Goal: Task Accomplishment & Management: Manage account settings

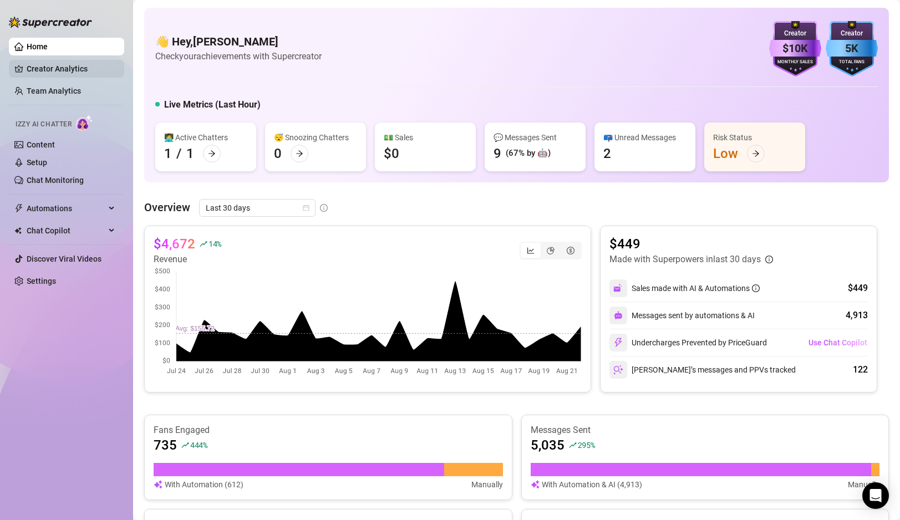
click at [74, 73] on link "Creator Analytics" at bounding box center [71, 69] width 89 height 18
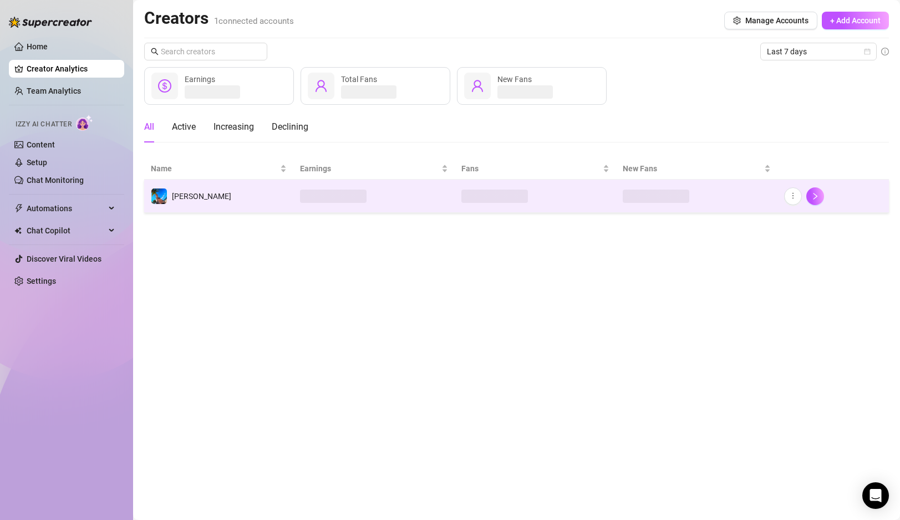
click at [345, 190] on span at bounding box center [333, 196] width 67 height 13
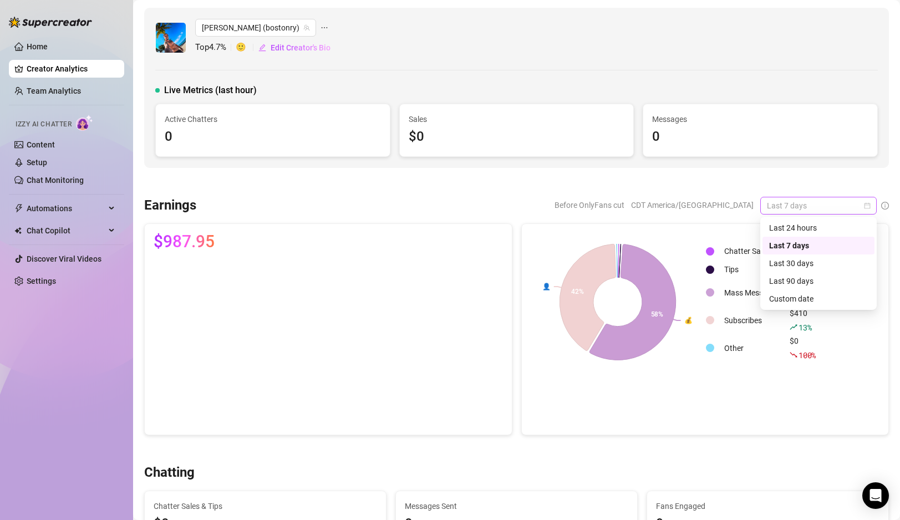
click at [798, 214] on span "Last 7 days" at bounding box center [818, 205] width 103 height 17
click at [787, 263] on div "Last 30 days" at bounding box center [818, 263] width 99 height 12
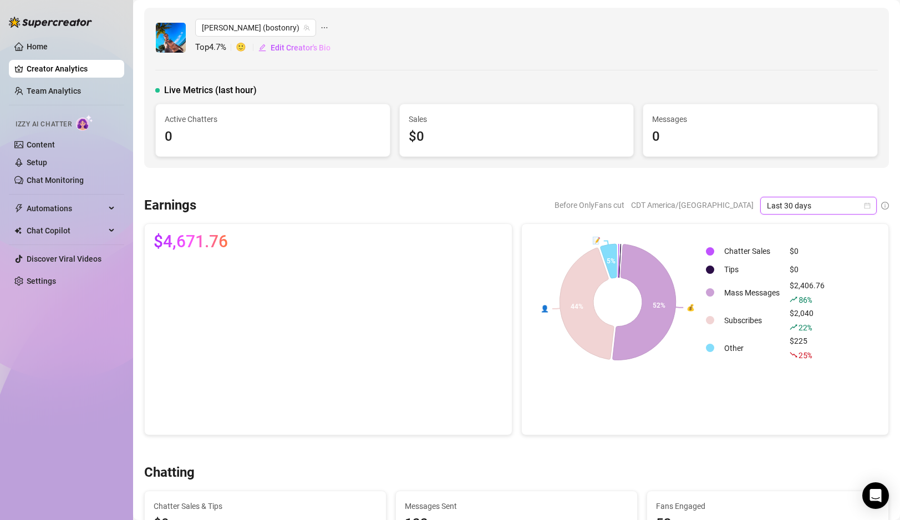
click at [867, 205] on icon "calendar" at bounding box center [868, 205] width 6 height 6
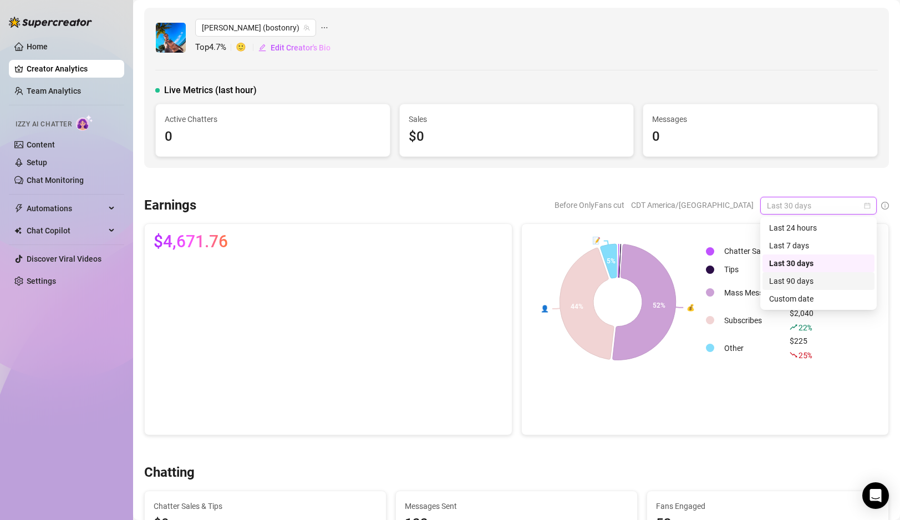
click at [799, 284] on div "Last 90 days" at bounding box center [818, 281] width 99 height 12
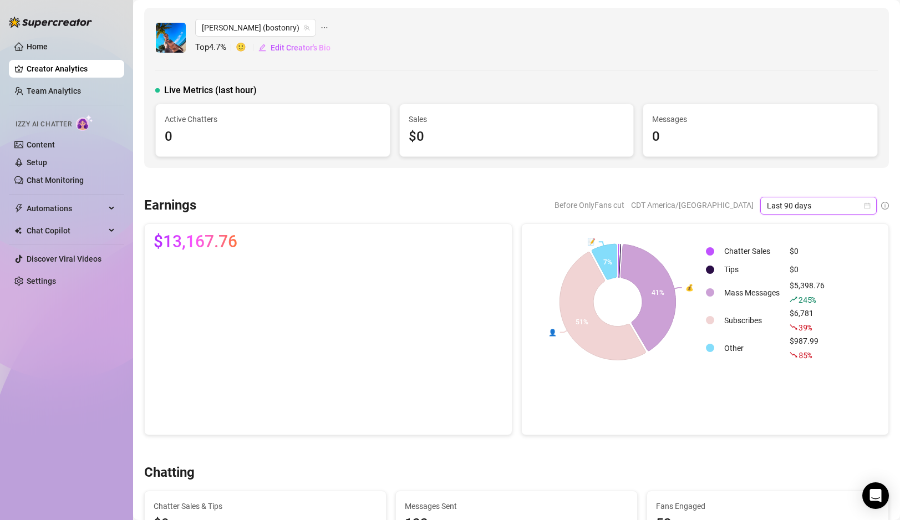
click at [870, 203] on icon "calendar" at bounding box center [867, 205] width 7 height 7
click at [806, 246] on div "Last 7 days" at bounding box center [818, 246] width 99 height 12
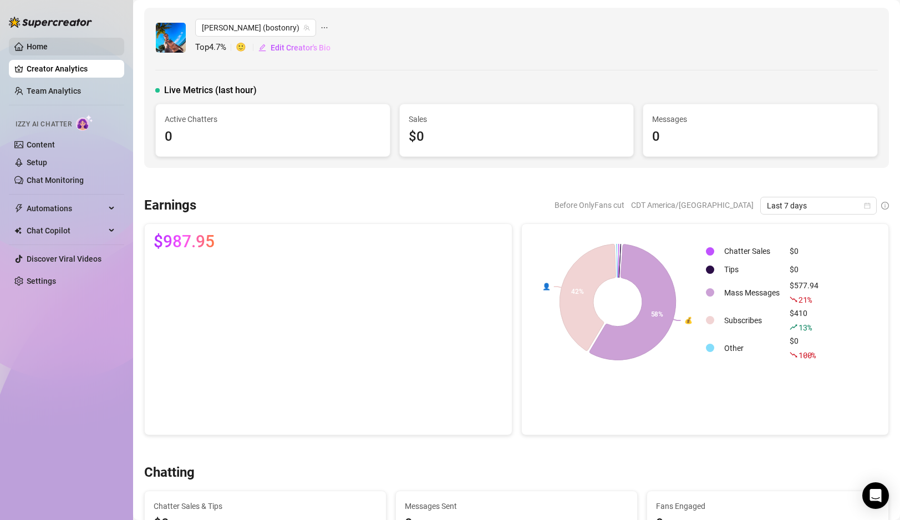
click at [48, 42] on link "Home" at bounding box center [37, 46] width 21 height 9
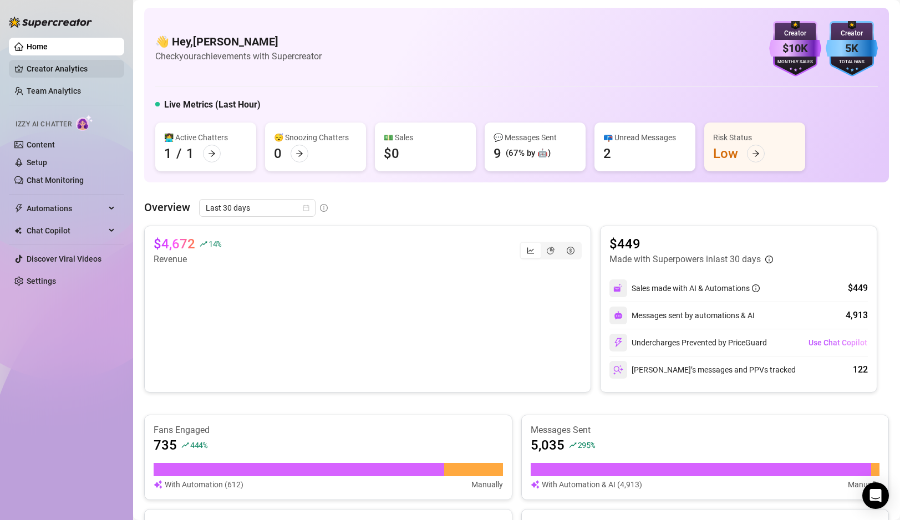
click at [45, 72] on link "Creator Analytics" at bounding box center [71, 69] width 89 height 18
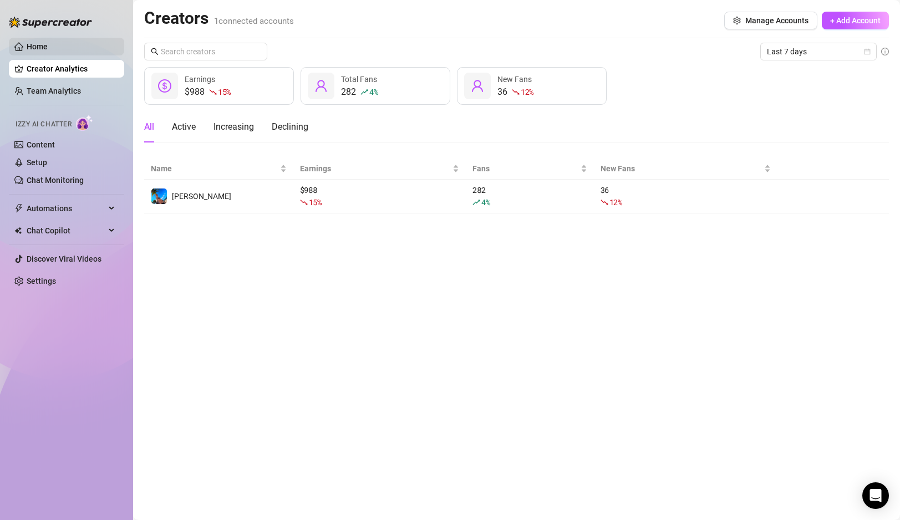
click at [44, 45] on link "Home" at bounding box center [37, 46] width 21 height 9
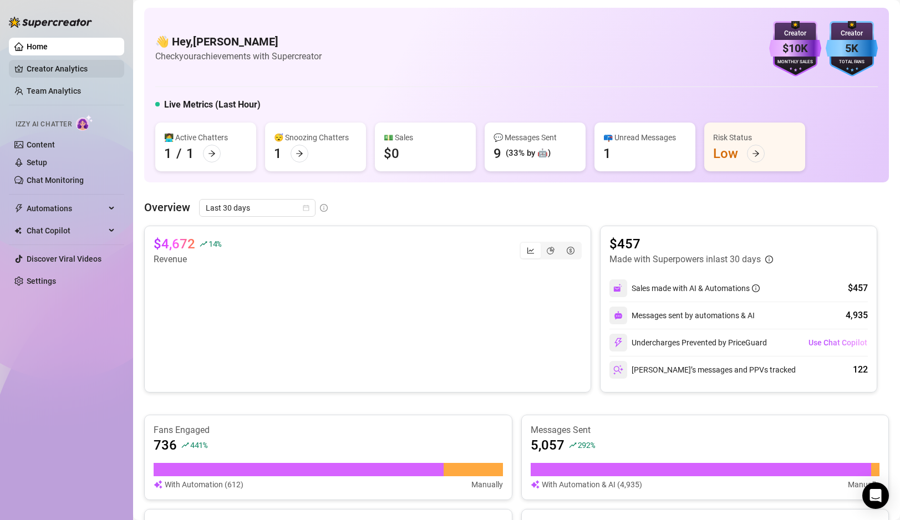
click at [53, 68] on link "Creator Analytics" at bounding box center [71, 69] width 89 height 18
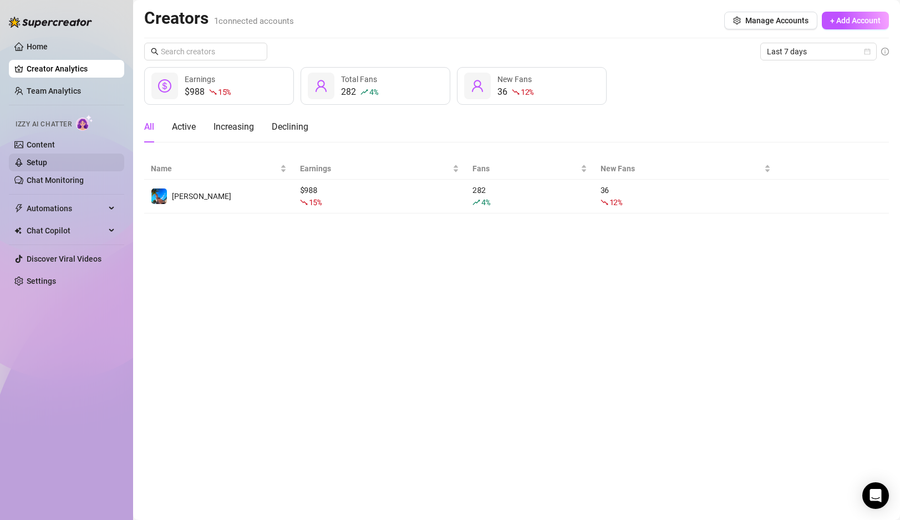
click at [47, 159] on link "Setup" at bounding box center [37, 162] width 21 height 9
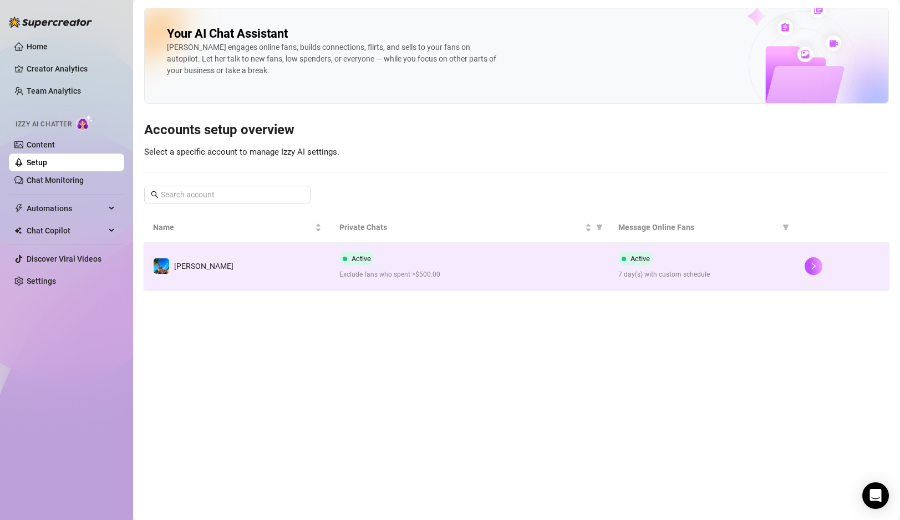
click at [429, 268] on div "Active Exclude fans who spent >$500.00" at bounding box center [470, 266] width 262 height 28
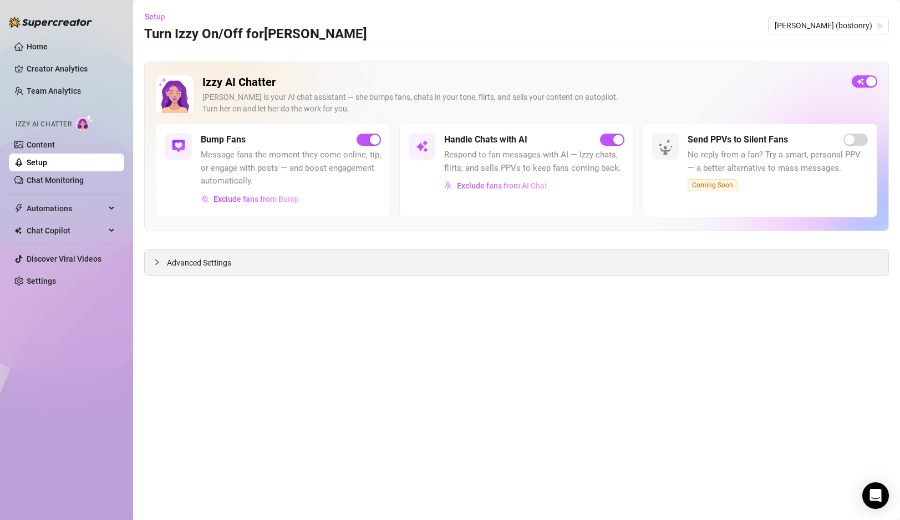
click at [159, 257] on div at bounding box center [160, 262] width 13 height 12
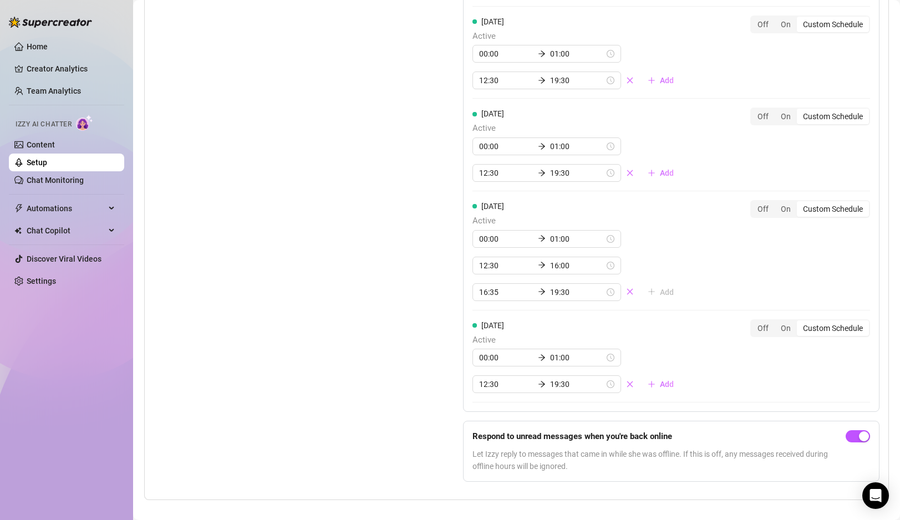
scroll to position [1153, 0]
click at [626, 291] on icon "close" at bounding box center [630, 290] width 8 height 8
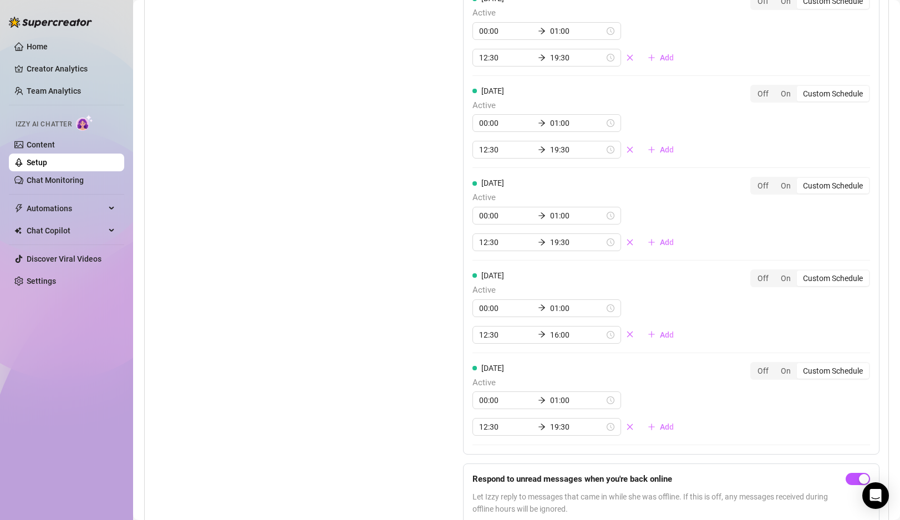
scroll to position [1138, 0]
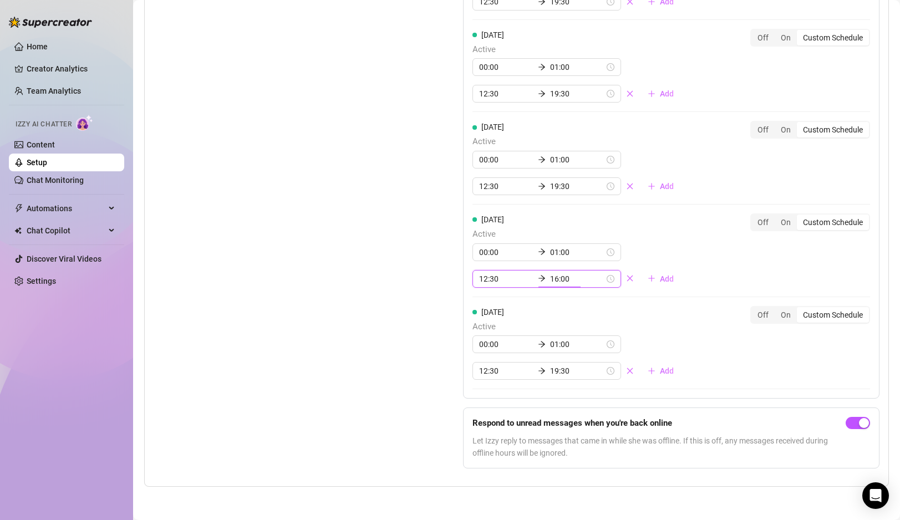
click at [550, 278] on input "16:00" at bounding box center [577, 279] width 54 height 12
click at [518, 354] on div "19" at bounding box center [518, 355] width 27 height 16
click at [548, 343] on div "55" at bounding box center [550, 342] width 27 height 16
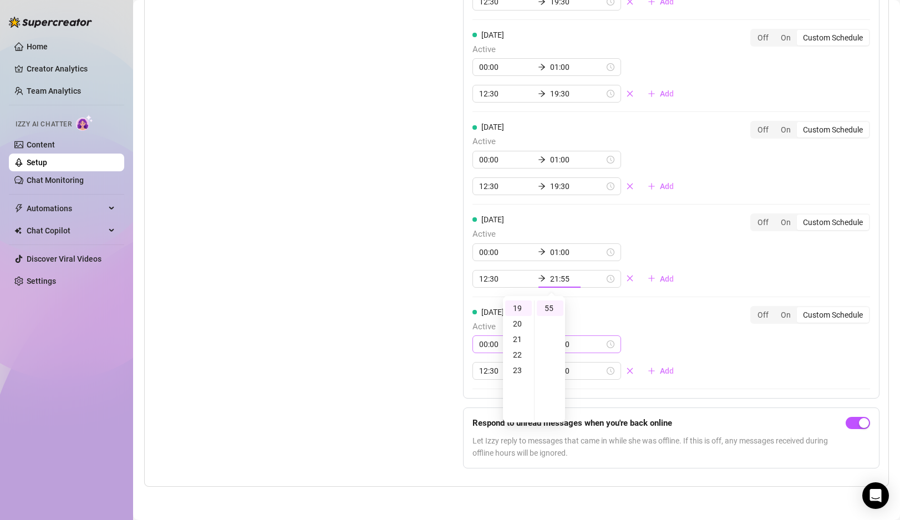
type input "19:55"
click at [369, 323] on div "Set Active Hours (Izzy Availability) Set specific hours when Izzy engaging with…" at bounding box center [281, 109] width 254 height 735
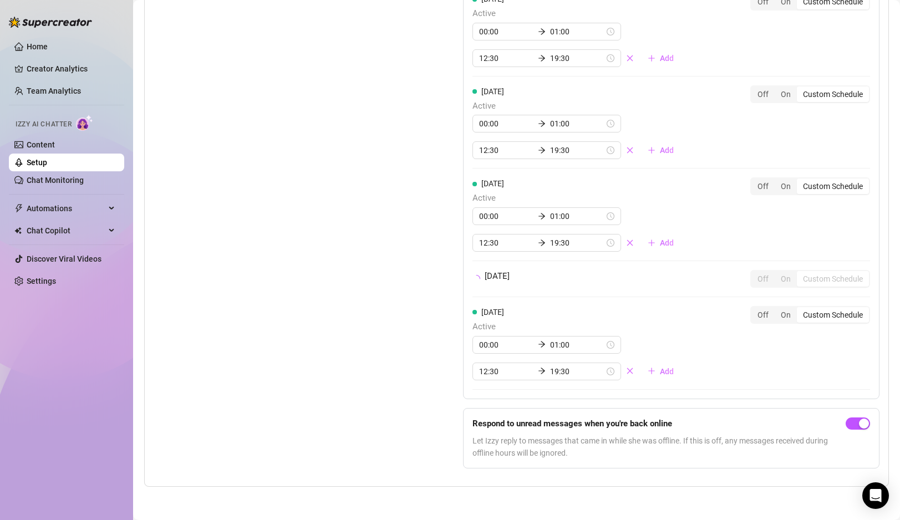
click at [369, 323] on div "Set Active Hours (Izzy Availability) Set specific hours when Izzy engaging with…" at bounding box center [281, 138] width 254 height 679
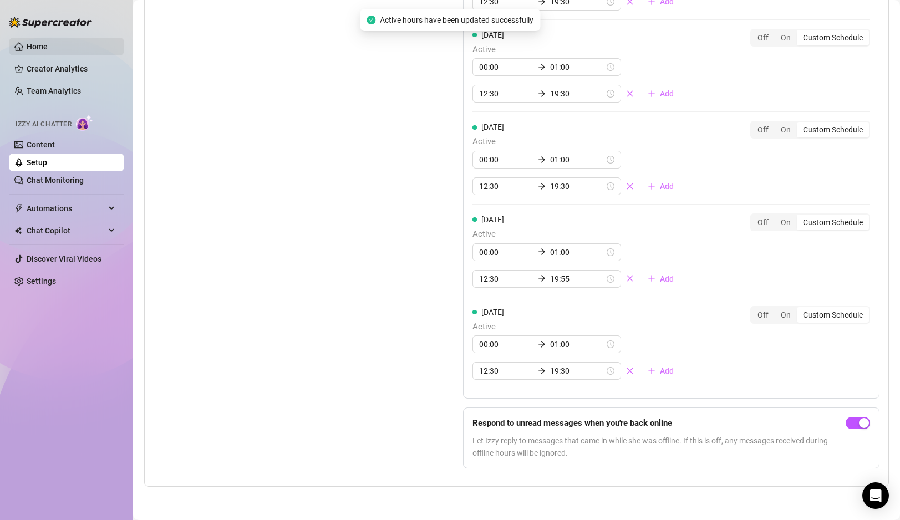
click at [42, 44] on link "Home" at bounding box center [37, 46] width 21 height 9
